Goal: Download file/media

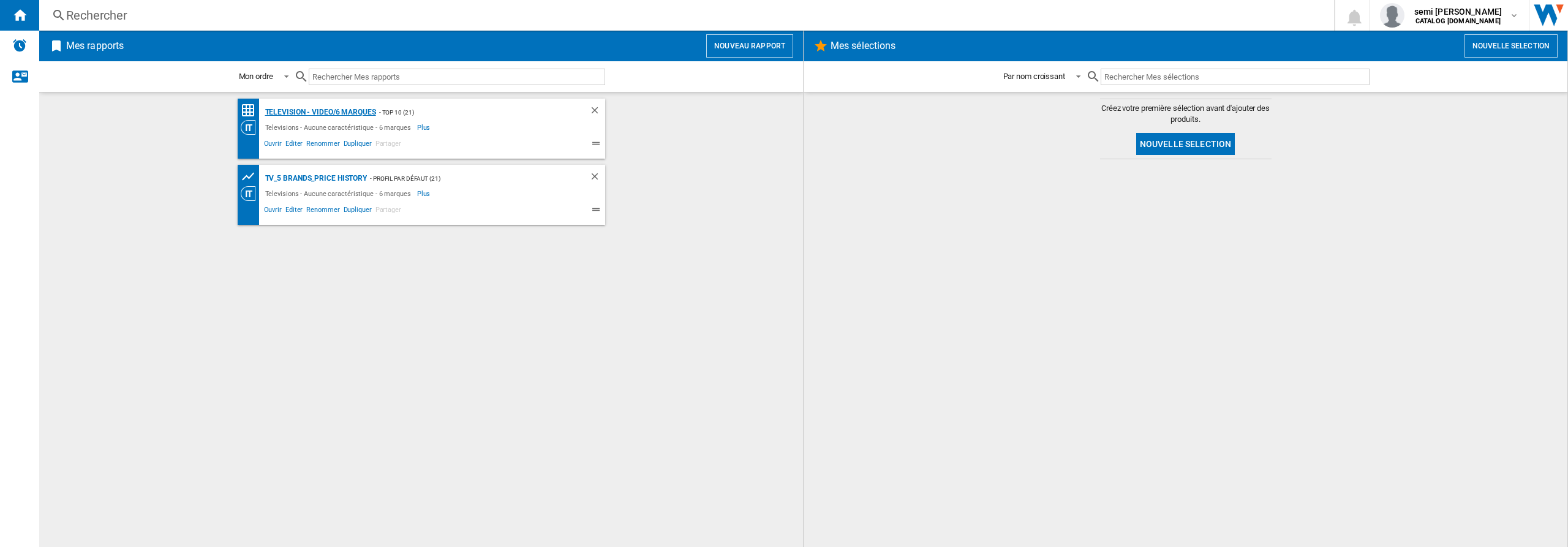
click at [303, 108] on div "Television - video/6 marques" at bounding box center [319, 112] width 114 height 15
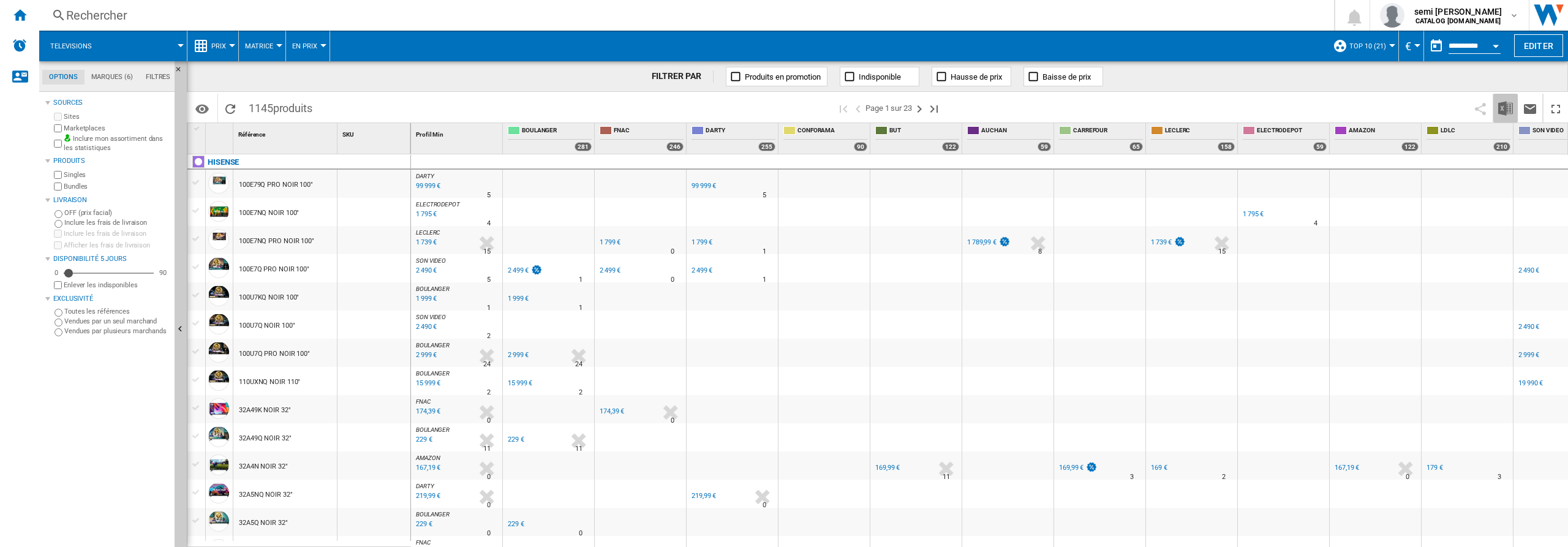
click at [1507, 108] on img "Télécharger au format Excel" at bounding box center [1505, 109] width 14 height 14
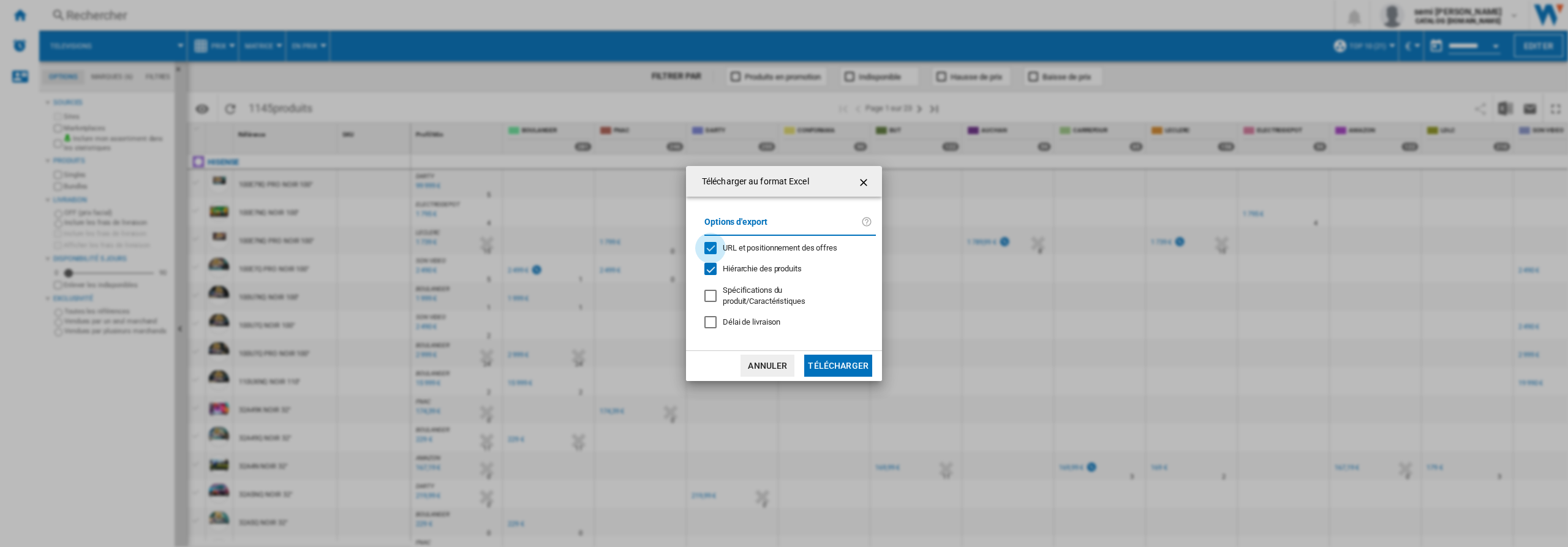
click at [712, 250] on div "URL et positionnement des offres" at bounding box center [710, 247] width 13 height 13
click at [710, 271] on div "Hiérarchie des produits" at bounding box center [710, 269] width 13 height 13
click at [840, 366] on button "Télécharger" at bounding box center [838, 365] width 68 height 22
